Goal: Information Seeking & Learning: Learn about a topic

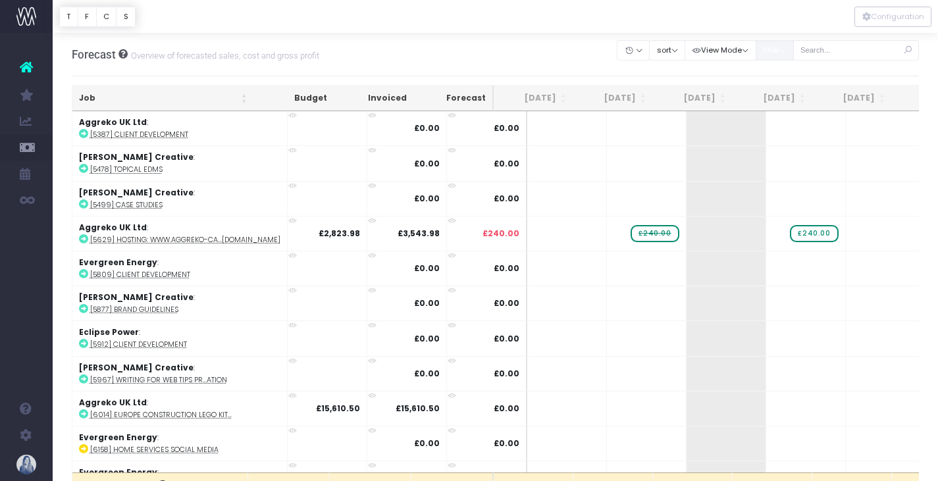
drag, startPoint x: 789, startPoint y: 47, endPoint x: 789, endPoint y: 61, distance: 14.5
click at [789, 47] on button "filter" at bounding box center [775, 50] width 38 height 20
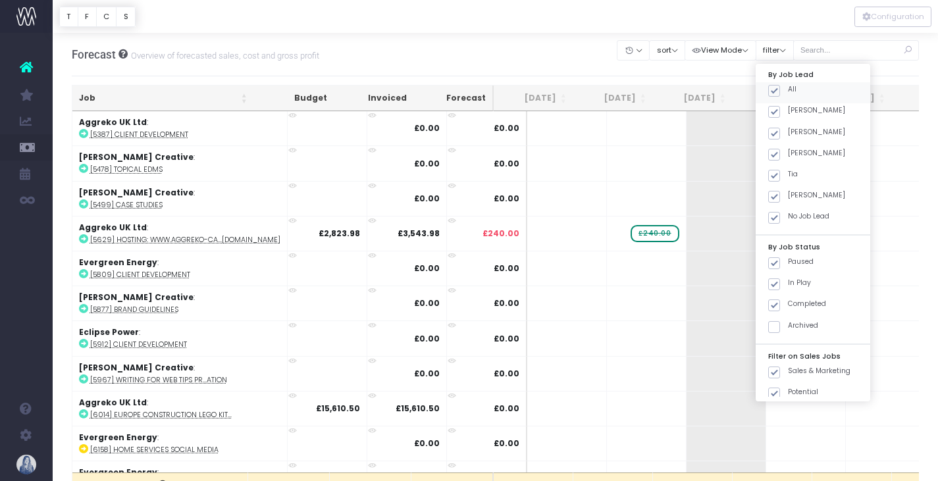
click at [786, 85] on label "All" at bounding box center [782, 89] width 28 height 11
click at [788, 85] on input "All" at bounding box center [792, 88] width 9 height 9
checkbox input "false"
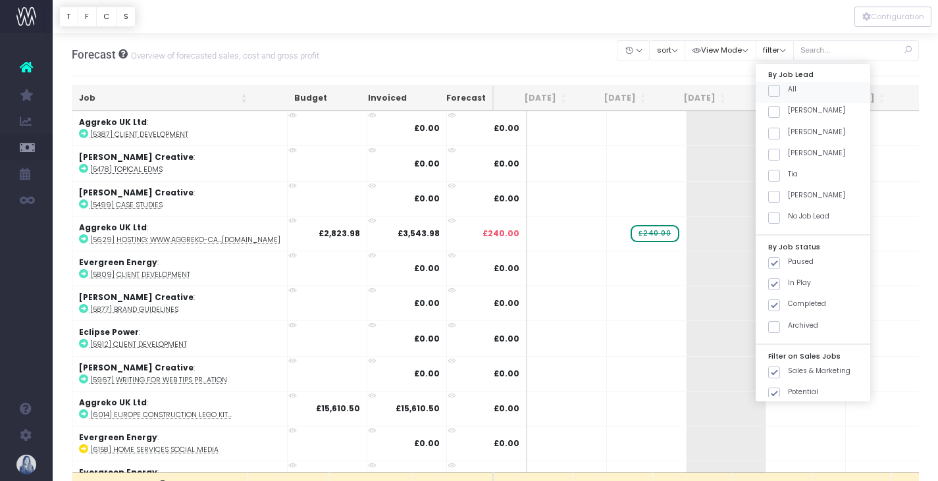
checkbox input "false"
click at [777, 109] on span at bounding box center [774, 112] width 12 height 12
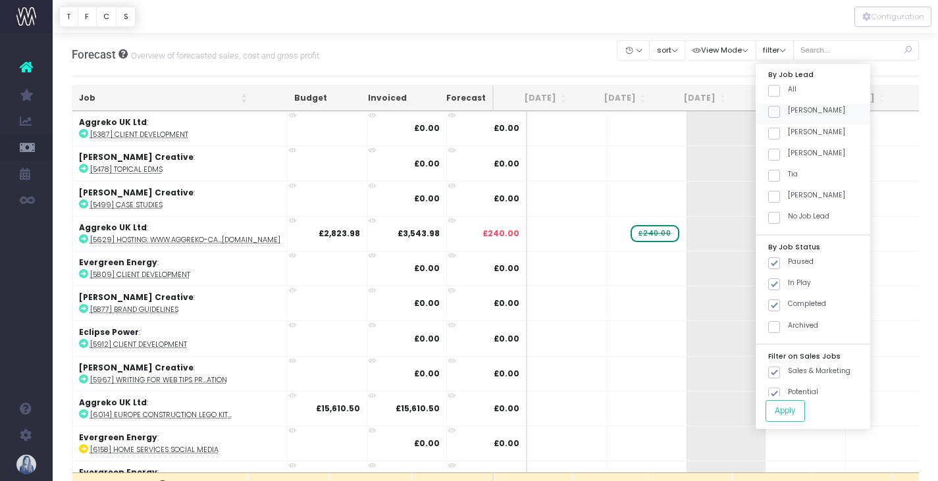
click at [788, 109] on input "[PERSON_NAME]" at bounding box center [792, 109] width 9 height 9
checkbox input "true"
click at [794, 413] on button "Apply" at bounding box center [786, 411] width 40 height 22
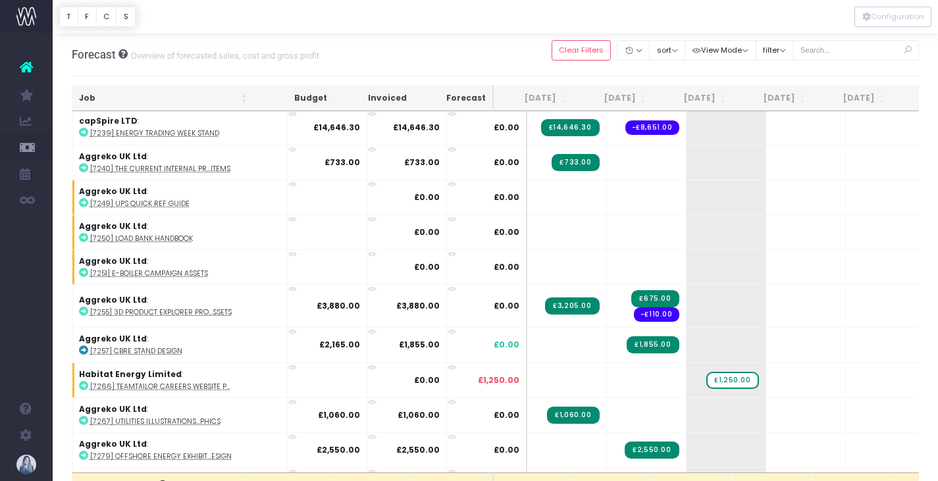
scroll to position [1173, 0]
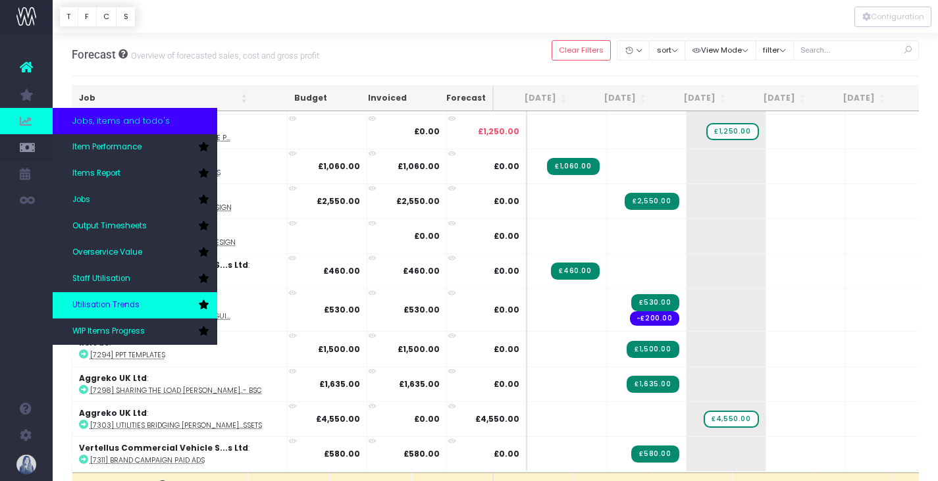
click at [116, 304] on span "Utilisation Trends" at bounding box center [105, 306] width 67 height 12
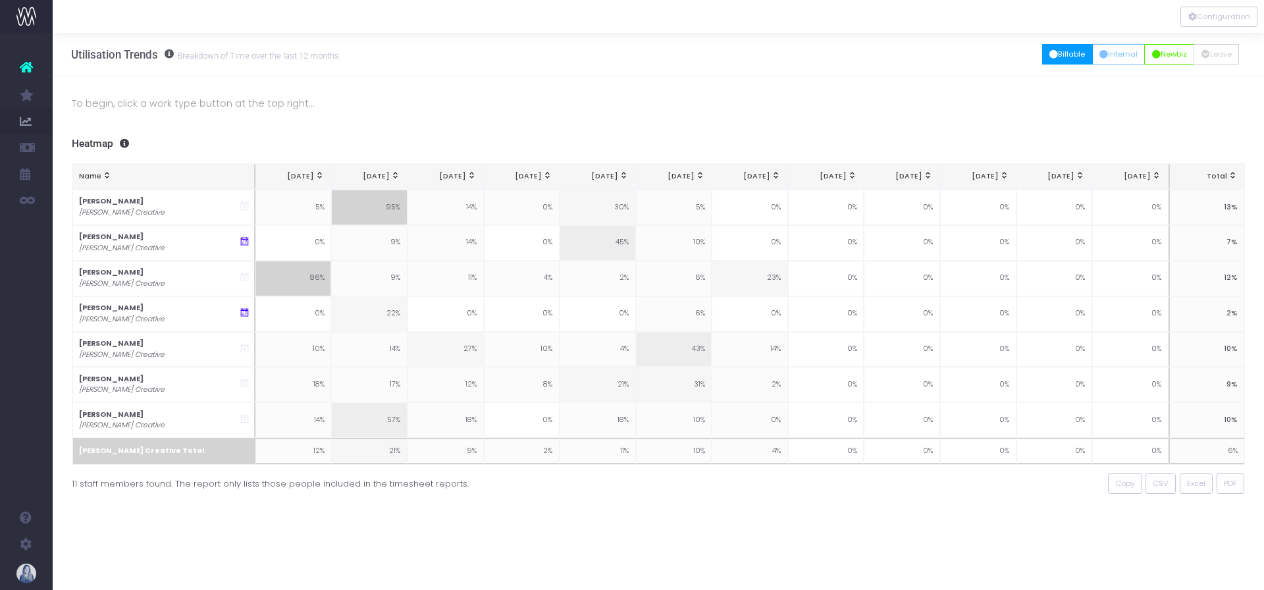
click at [948, 55] on button "Billable" at bounding box center [1067, 54] width 51 height 20
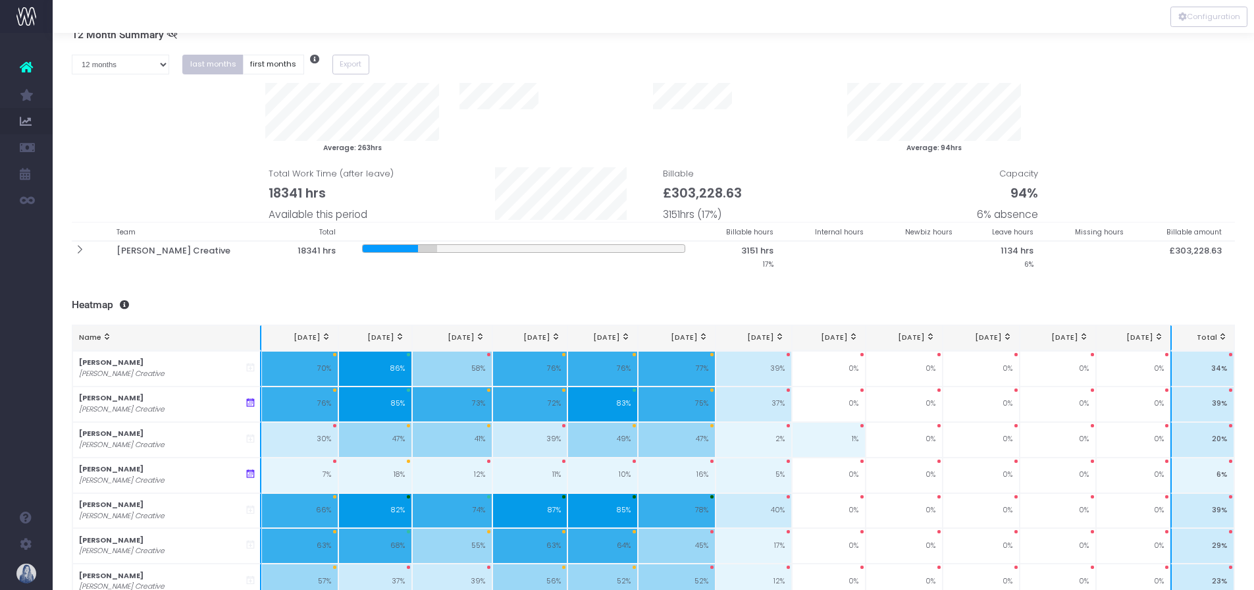
scroll to position [133, 0]
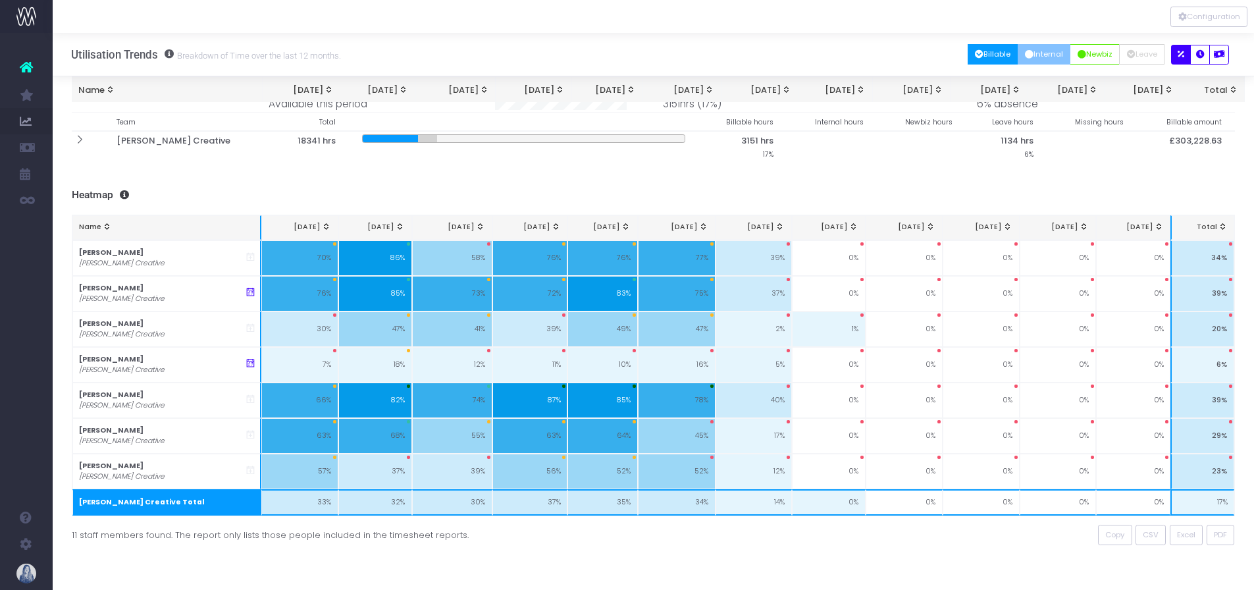
click at [948, 57] on button "Internal" at bounding box center [1044, 54] width 53 height 20
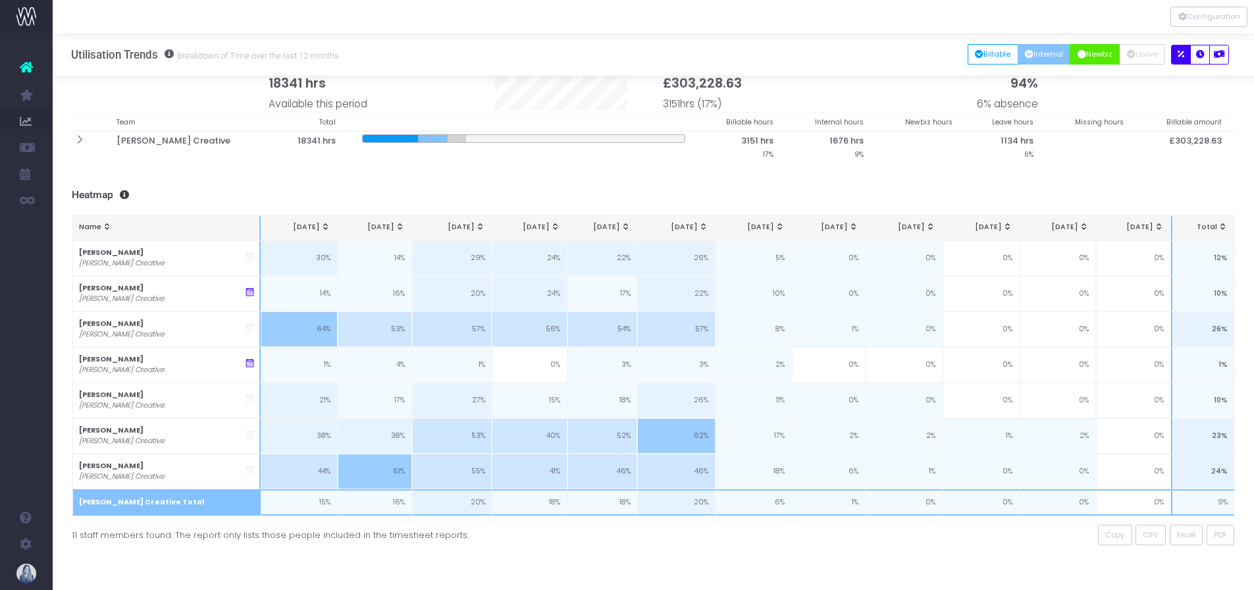
click at [948, 47] on button "Newbiz" at bounding box center [1095, 54] width 50 height 20
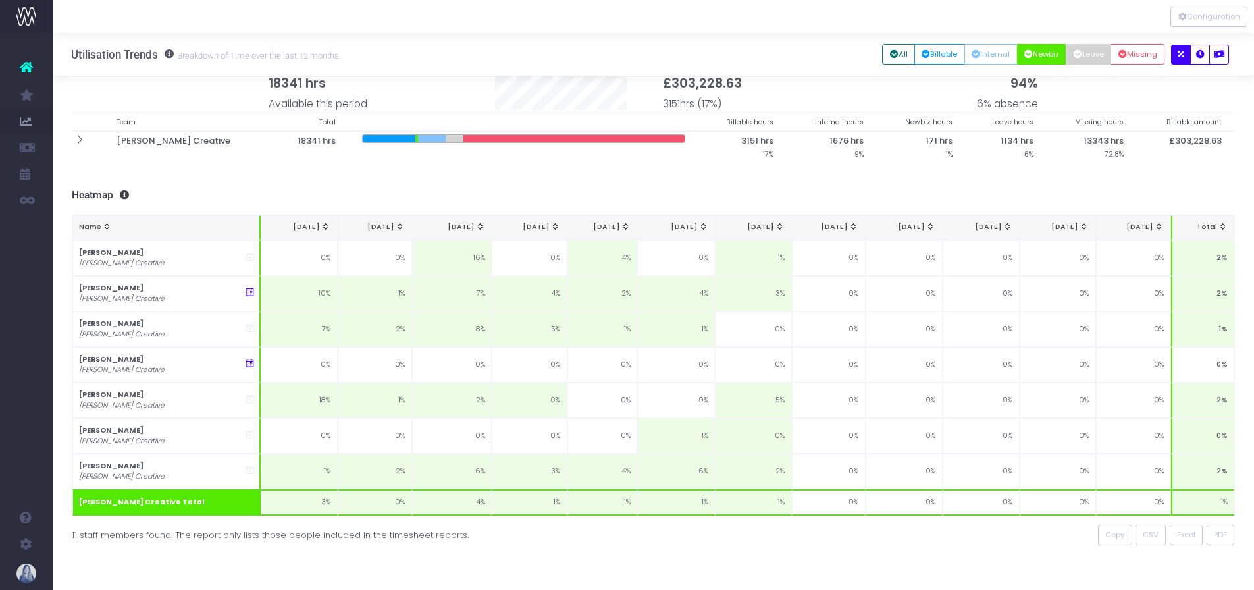
click at [948, 55] on icon "button" at bounding box center [1078, 55] width 9 height 0
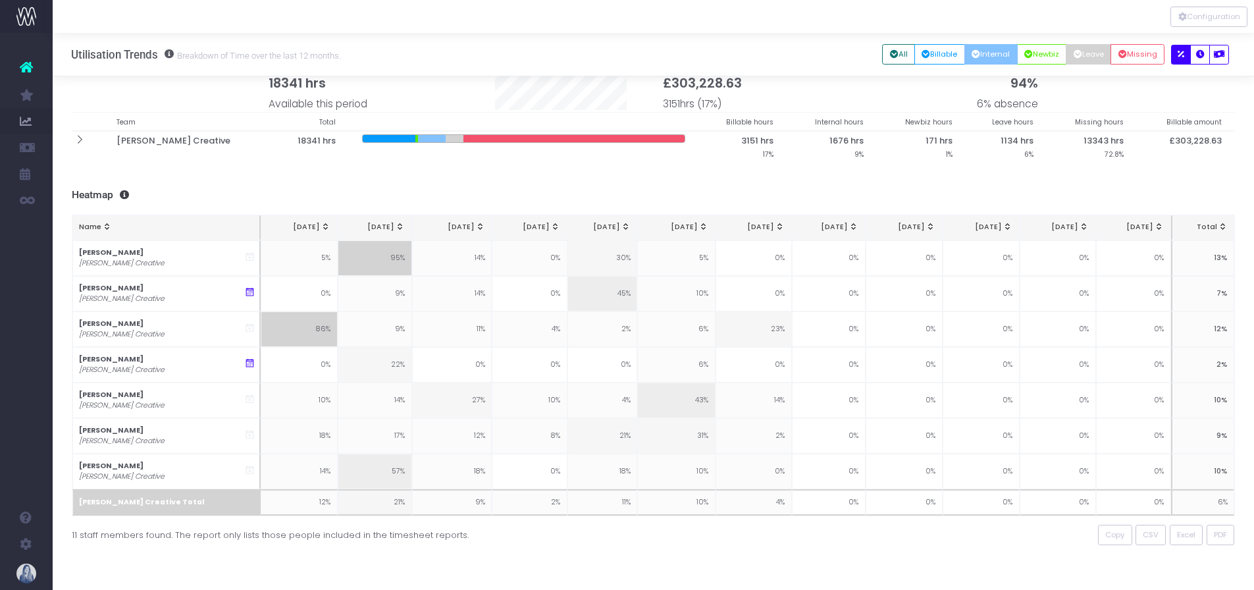
click at [948, 57] on button "Internal" at bounding box center [991, 54] width 53 height 20
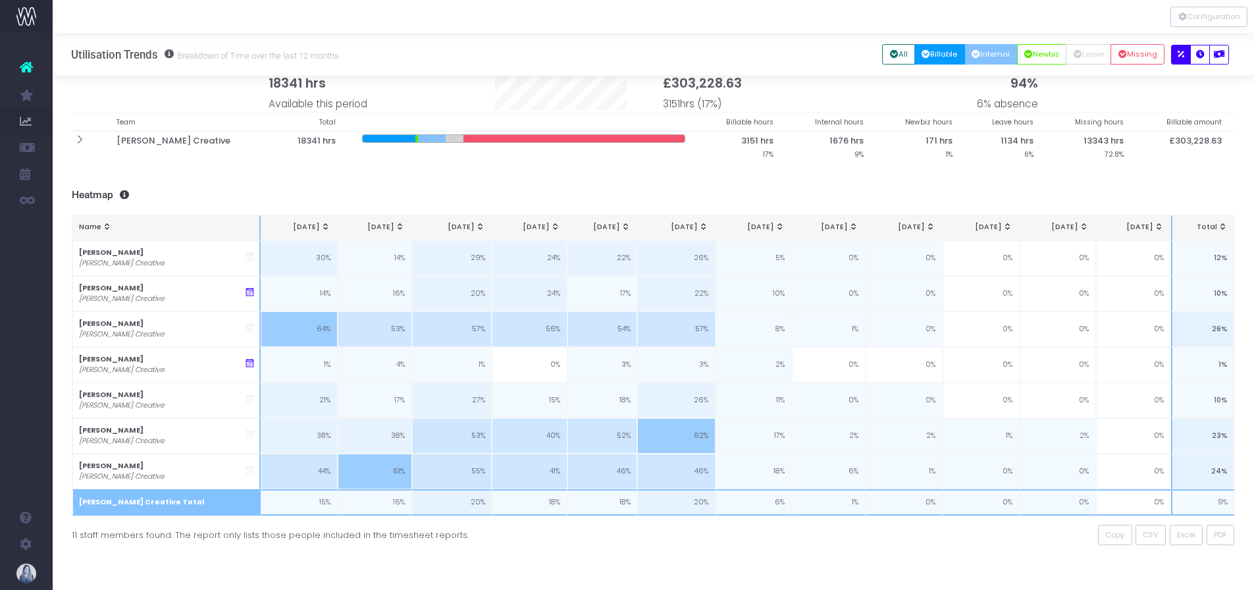
click at [944, 55] on button "Billable" at bounding box center [940, 54] width 51 height 20
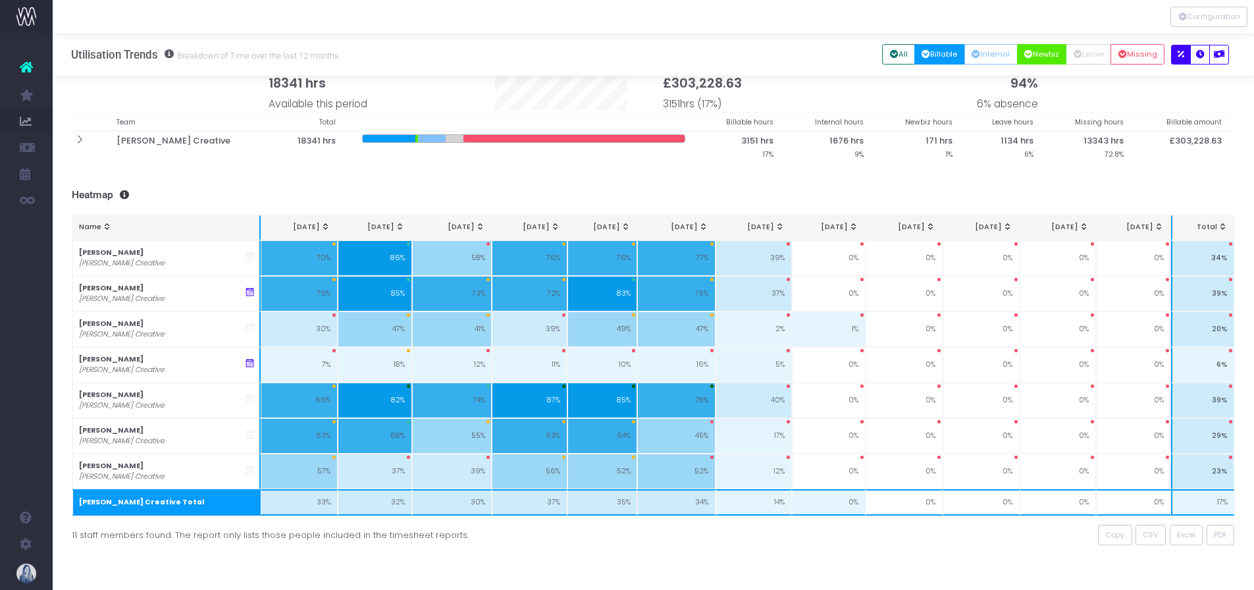
click at [948, 55] on button "Newbiz" at bounding box center [1042, 54] width 50 height 20
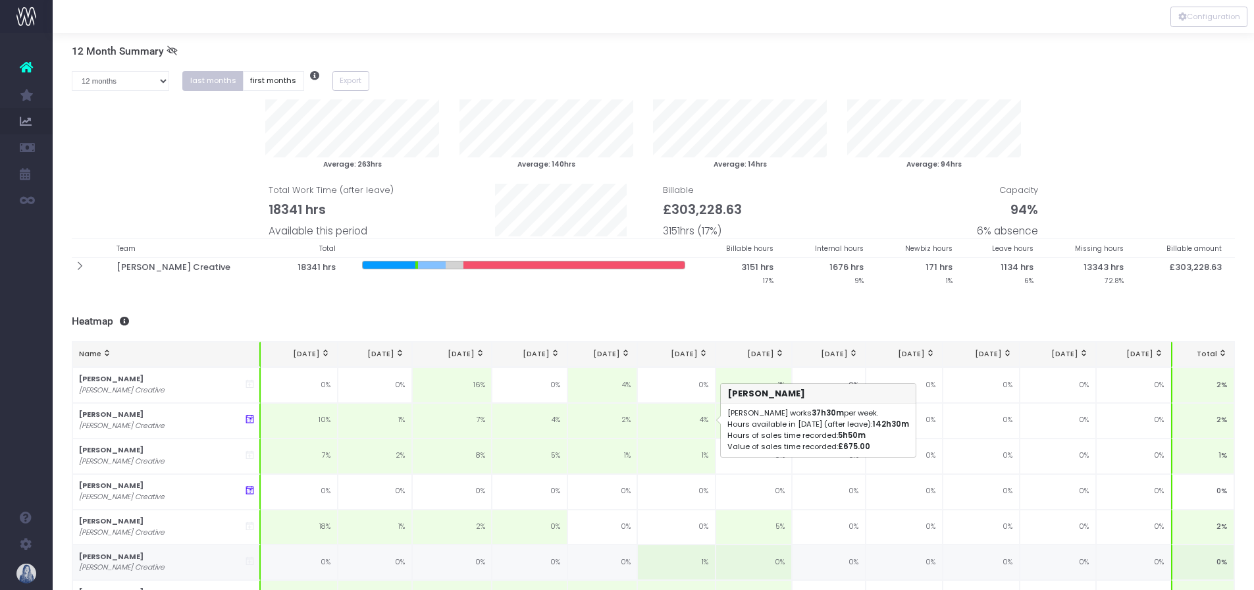
scroll to position [0, 0]
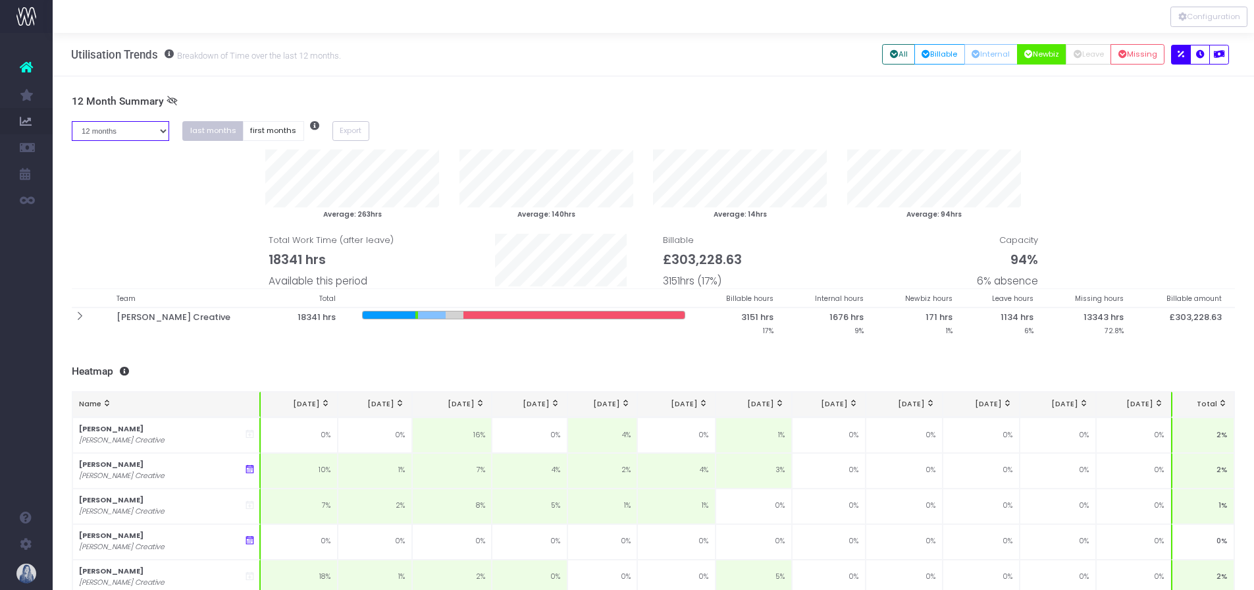
click at [96, 134] on select "1 month 2 months 3 months 4 months 5 months 6 months 7 months 8 months 9 months…" at bounding box center [121, 131] width 98 height 20
drag, startPoint x: 108, startPoint y: 132, endPoint x: 236, endPoint y: 131, distance: 127.8
click at [108, 132] on select "1 month 2 months 3 months 4 months 5 months 6 months 7 months 8 months 9 months…" at bounding box center [121, 131] width 98 height 20
click at [262, 132] on button "first months" at bounding box center [273, 131] width 61 height 20
click at [124, 129] on select "1 month 2 months 3 months 4 months 5 months 6 months 7 months 8 months 9 months…" at bounding box center [121, 131] width 98 height 20
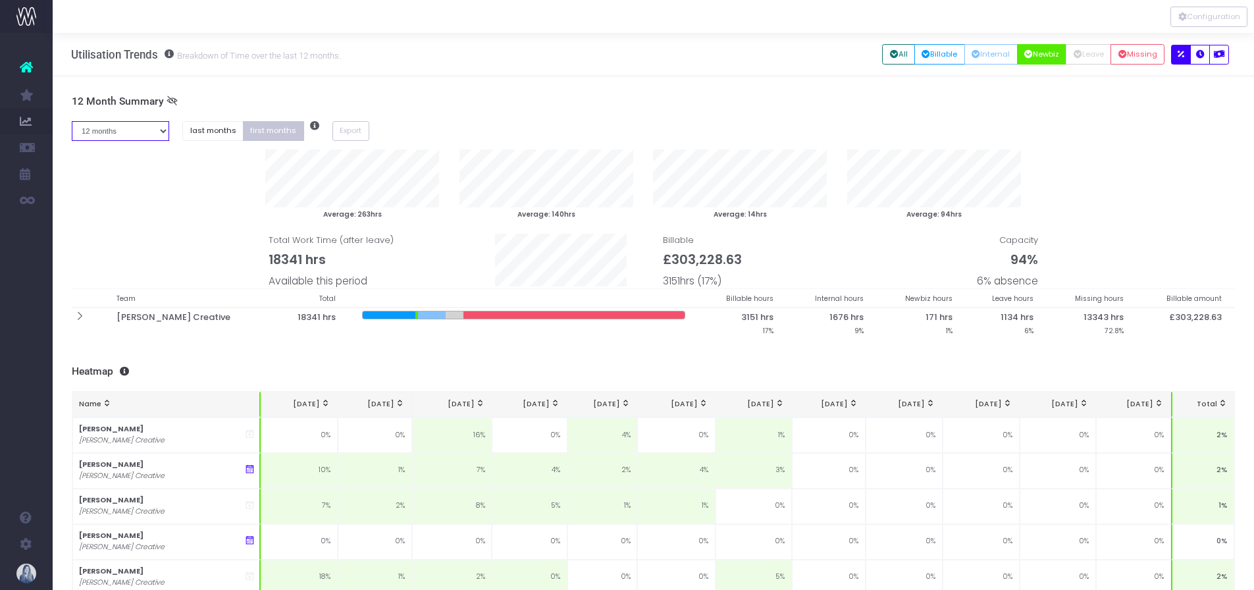
select select "eight"
click at [72, 121] on select "1 month 2 months 3 months 4 months 5 months 6 months 7 months 8 months 9 months…" at bounding box center [121, 131] width 98 height 20
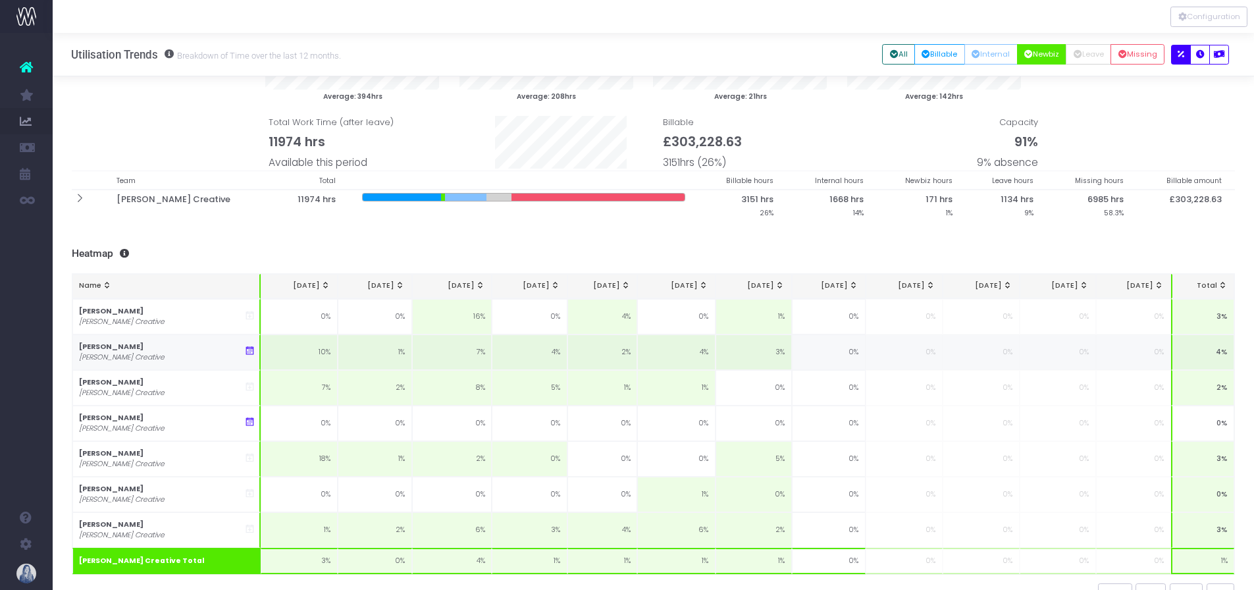
scroll to position [133, 0]
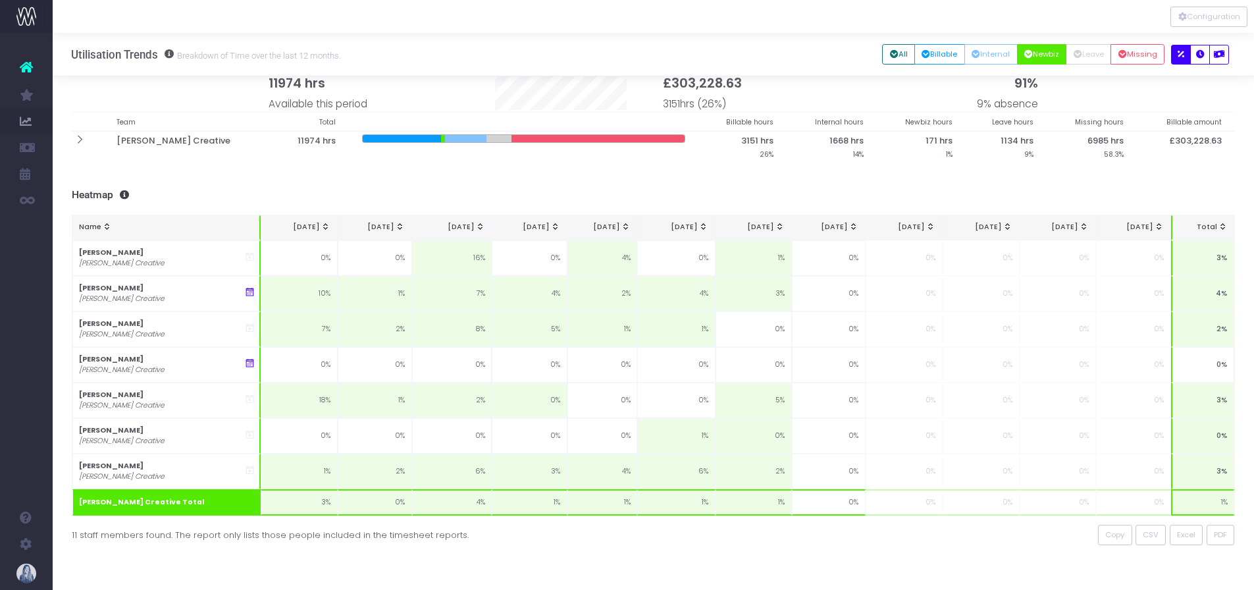
click at [948, 47] on button "Newbiz" at bounding box center [1042, 54] width 50 height 20
click at [915, 55] on button "Billable" at bounding box center [940, 54] width 51 height 20
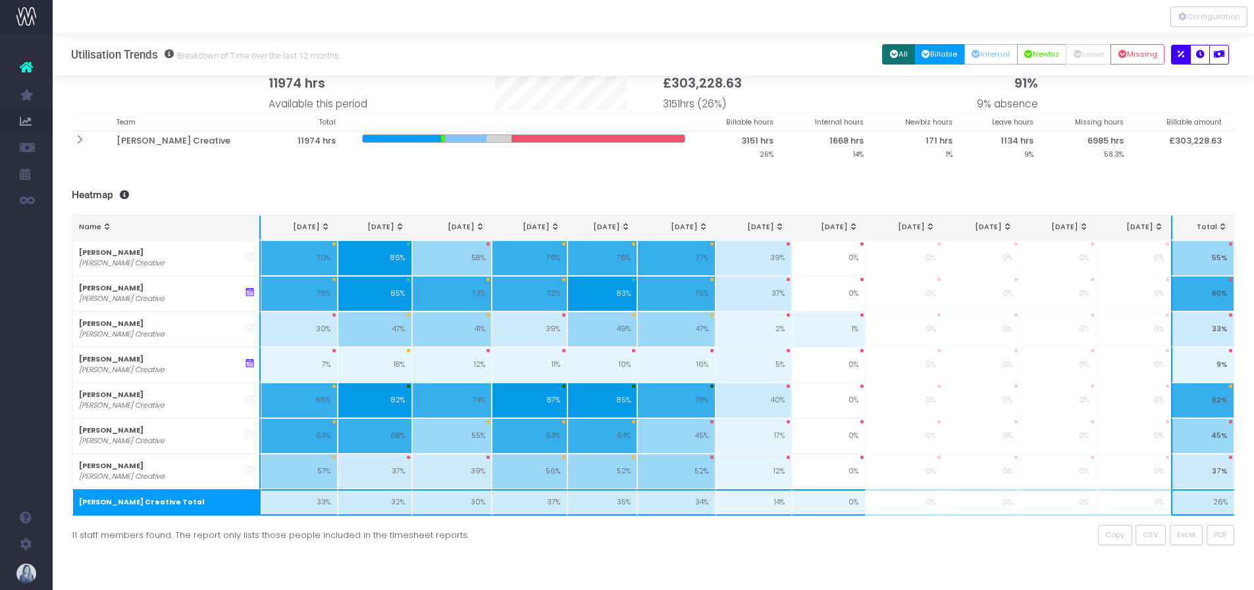
click at [898, 57] on button "All" at bounding box center [898, 54] width 33 height 20
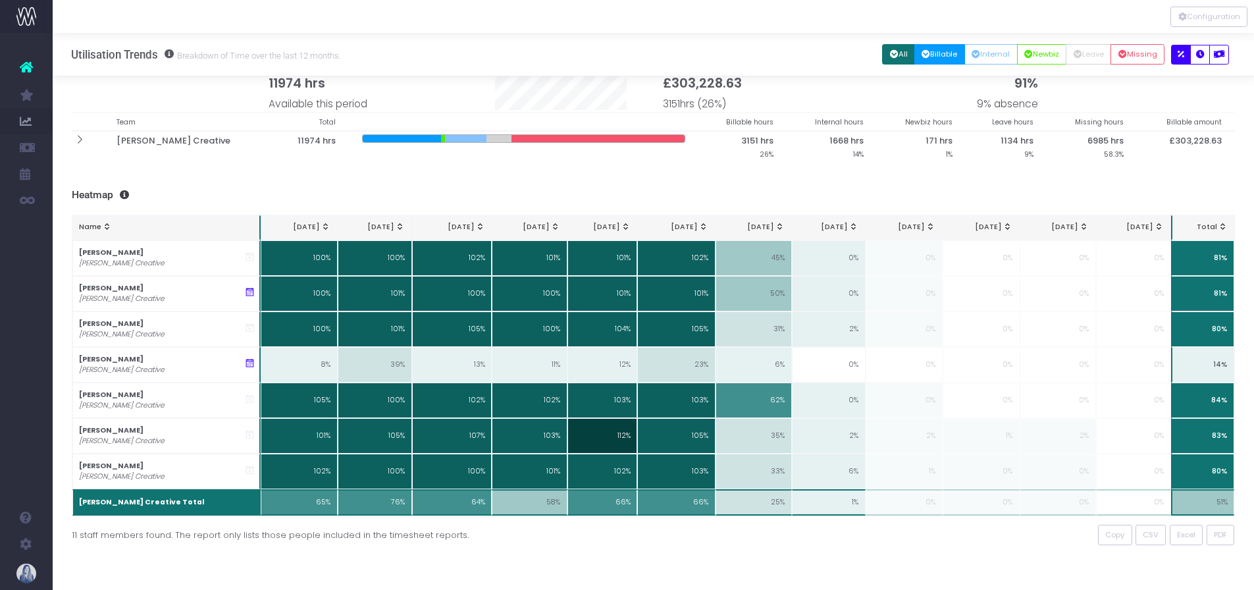
click at [927, 55] on button "Billable" at bounding box center [940, 54] width 51 height 20
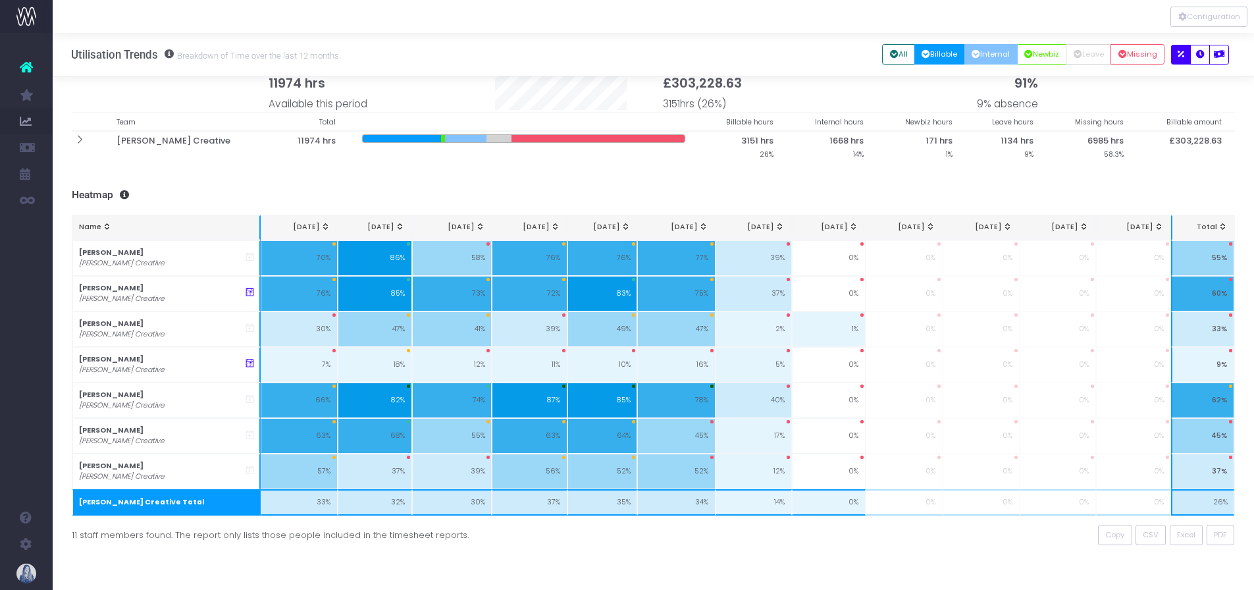
click at [948, 53] on button "Internal" at bounding box center [991, 54] width 53 height 20
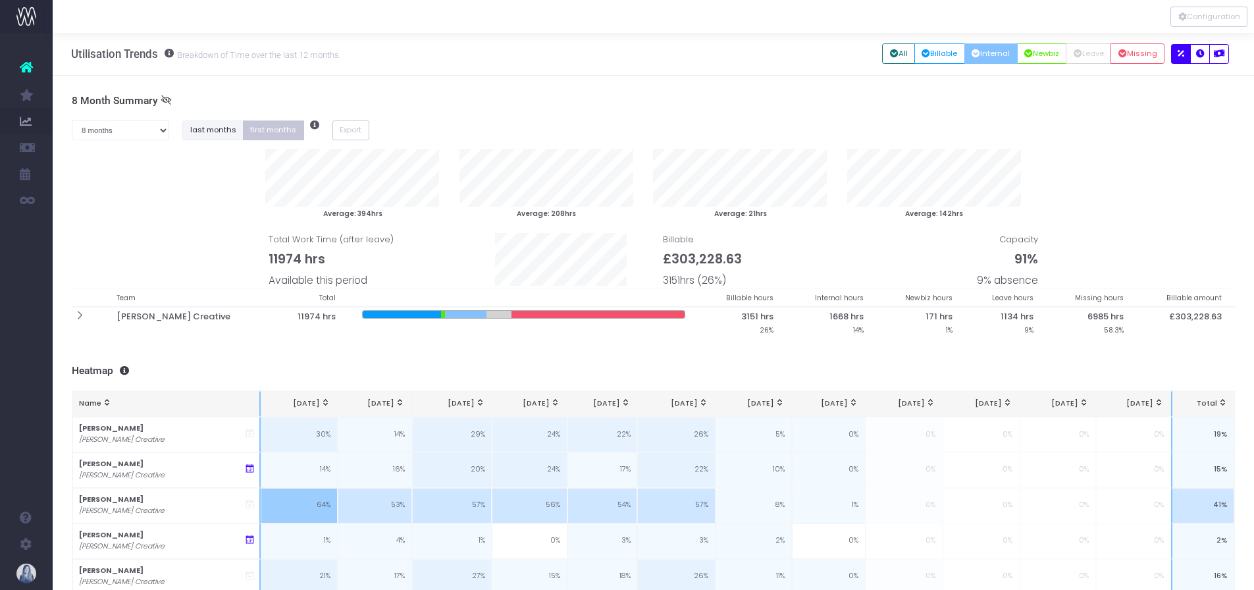
scroll to position [0, 0]
click at [948, 56] on button "Missing" at bounding box center [1138, 54] width 54 height 20
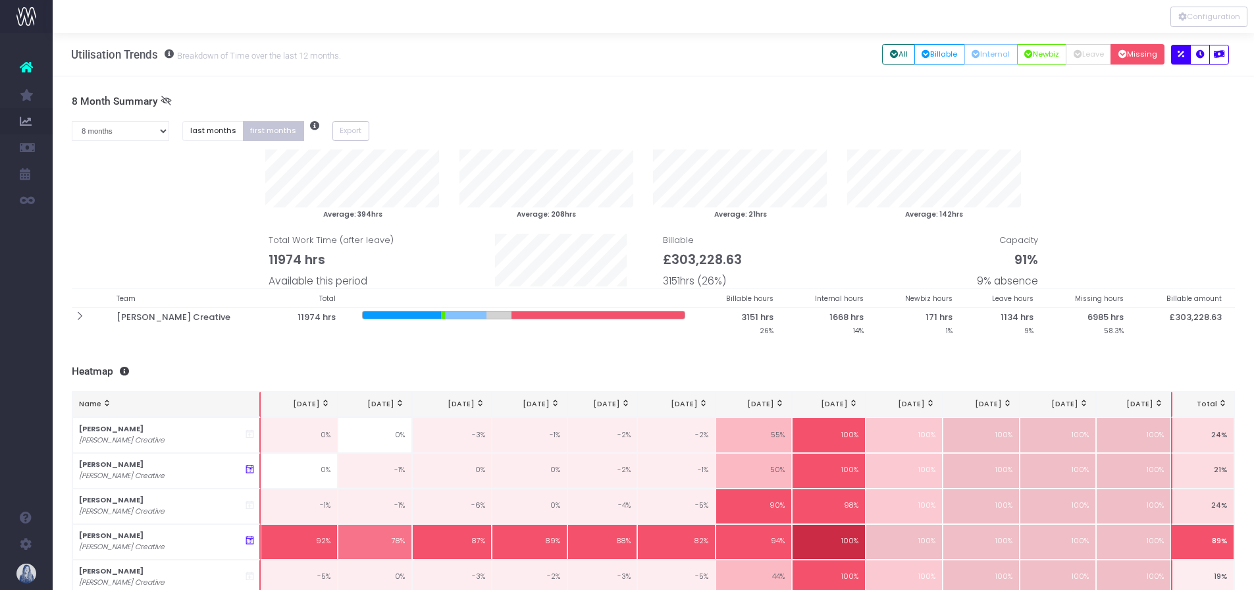
click at [948, 53] on button "Missing" at bounding box center [1138, 54] width 54 height 20
click at [934, 52] on button "Billable" at bounding box center [940, 54] width 51 height 20
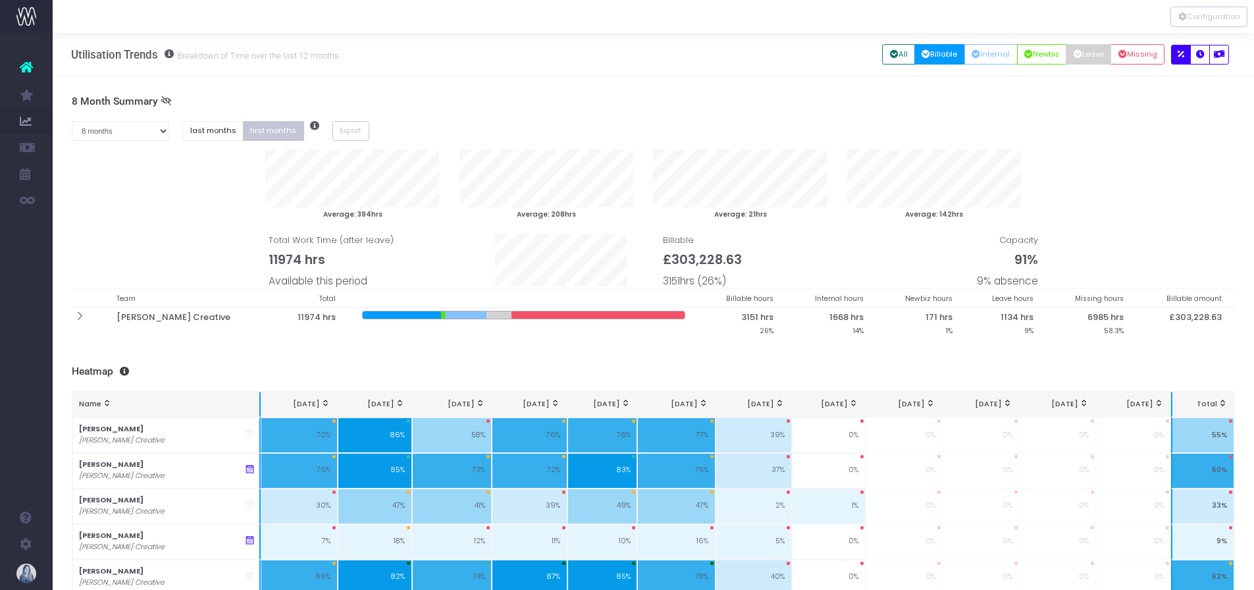
click at [948, 53] on button "Leave" at bounding box center [1088, 54] width 45 height 20
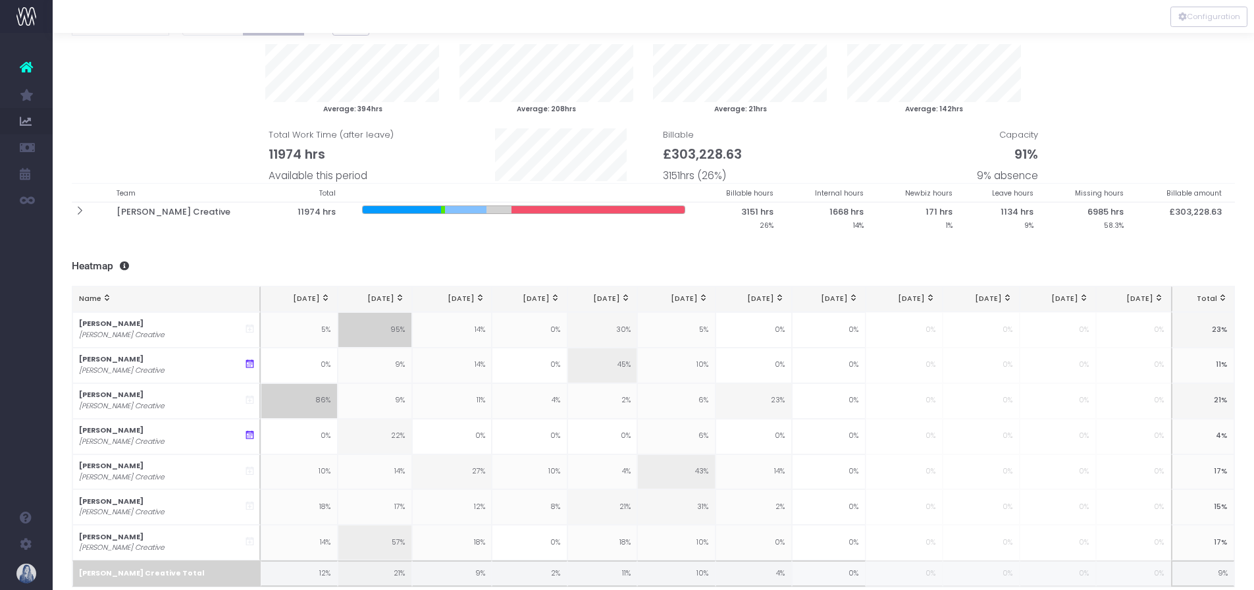
scroll to position [133, 0]
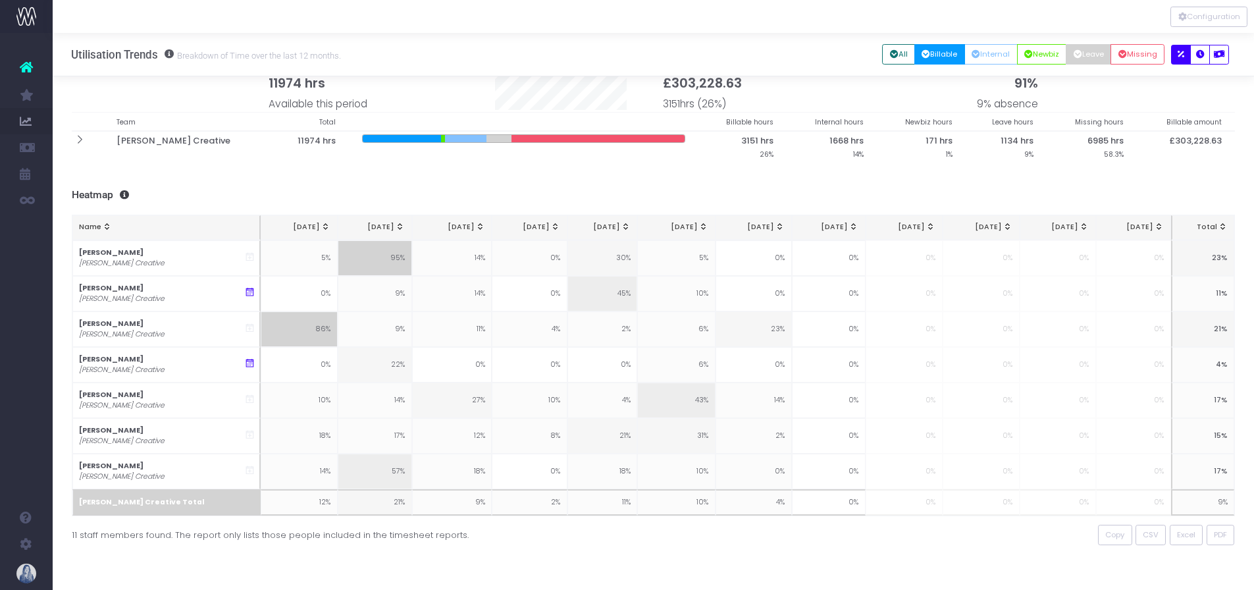
click at [945, 53] on button "Billable" at bounding box center [940, 54] width 51 height 20
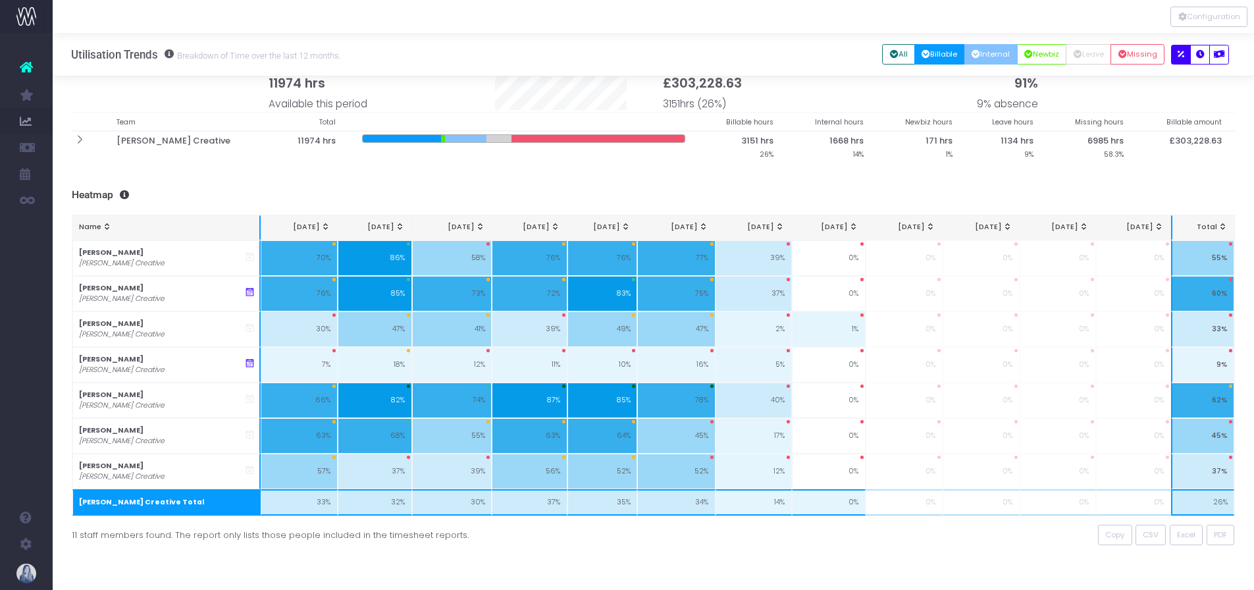
click at [948, 48] on button "Internal" at bounding box center [991, 54] width 53 height 20
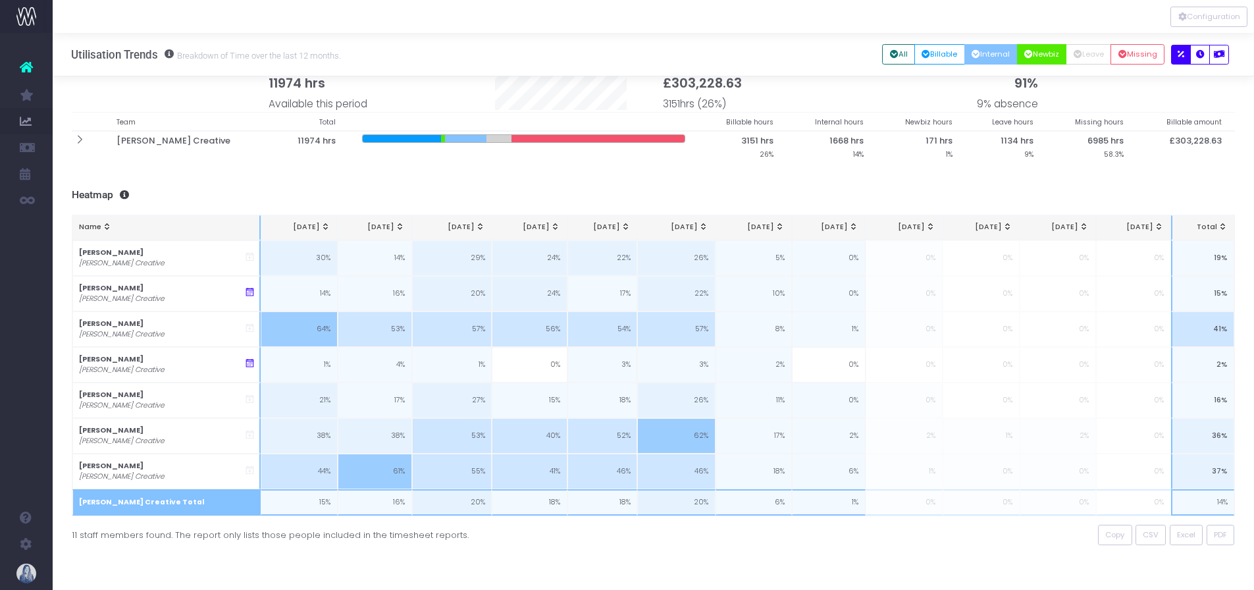
click at [948, 52] on button "Newbiz" at bounding box center [1042, 54] width 50 height 20
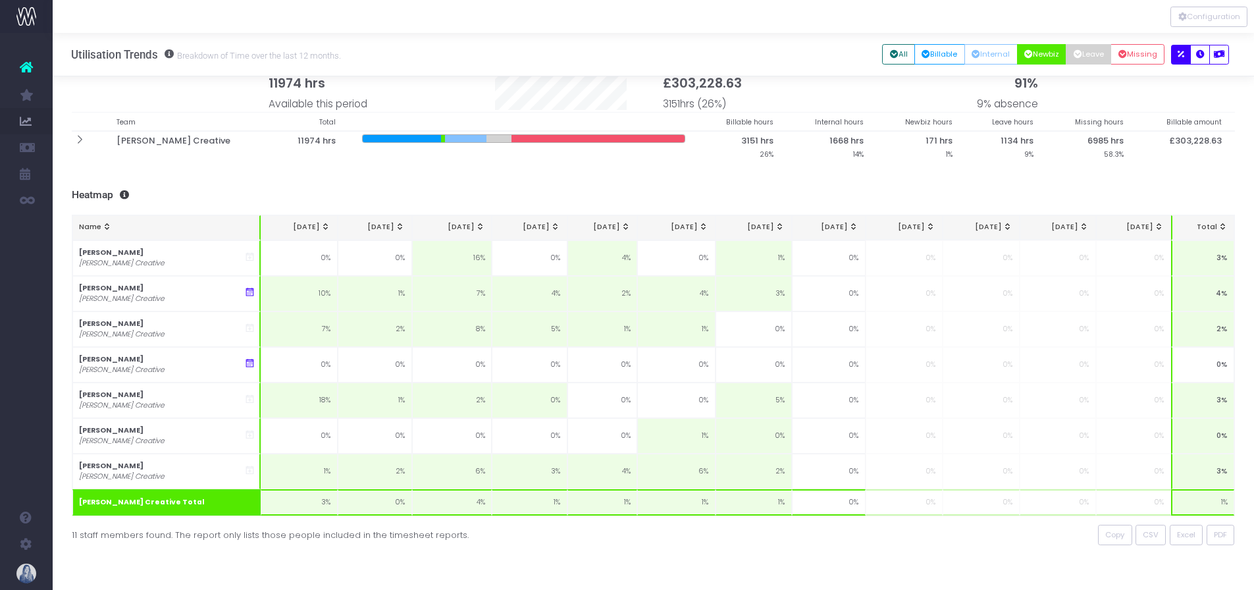
click at [948, 59] on button "Leave" at bounding box center [1088, 54] width 45 height 20
